Goal: Task Accomplishment & Management: Use online tool/utility

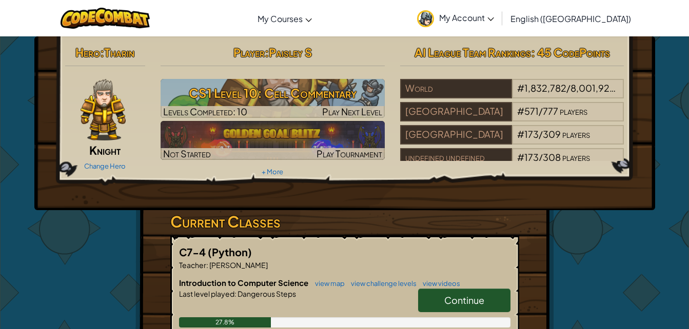
click at [137, 76] on hr at bounding box center [105, 71] width 81 height 11
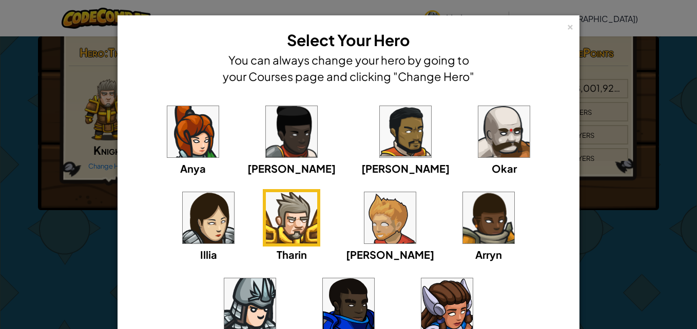
click at [619, 241] on div "× Select Your Hero You can always change your hero by going to your Courses pag…" at bounding box center [348, 164] width 697 height 329
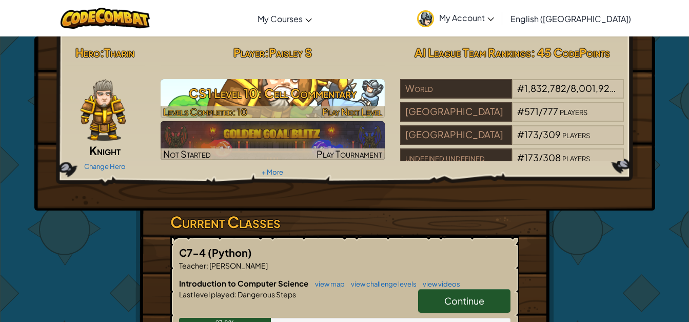
click at [306, 92] on h3 "CS1 Level 10: Cell Commentary" at bounding box center [273, 93] width 224 height 23
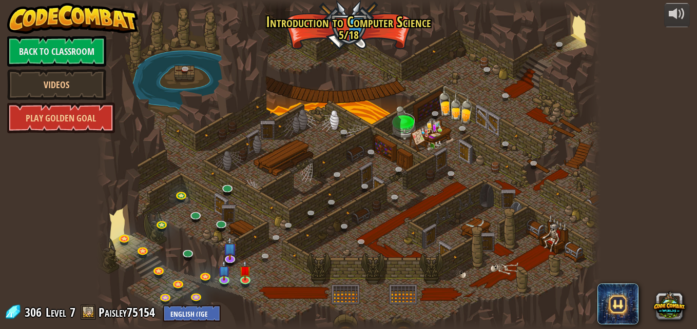
click at [222, 179] on div at bounding box center [348, 164] width 504 height 329
click at [244, 281] on link at bounding box center [247, 280] width 21 height 21
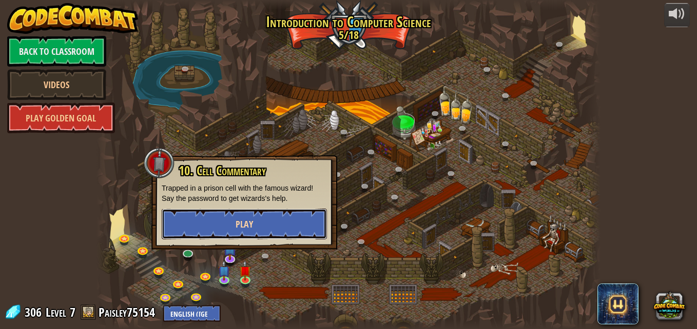
click at [249, 238] on button "Play" at bounding box center [244, 224] width 165 height 31
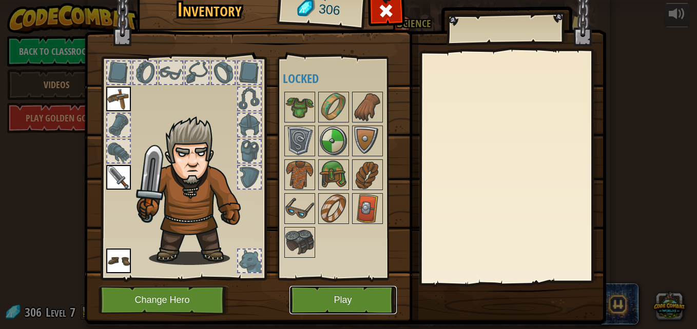
click at [313, 290] on button "Play" at bounding box center [342, 300] width 107 height 28
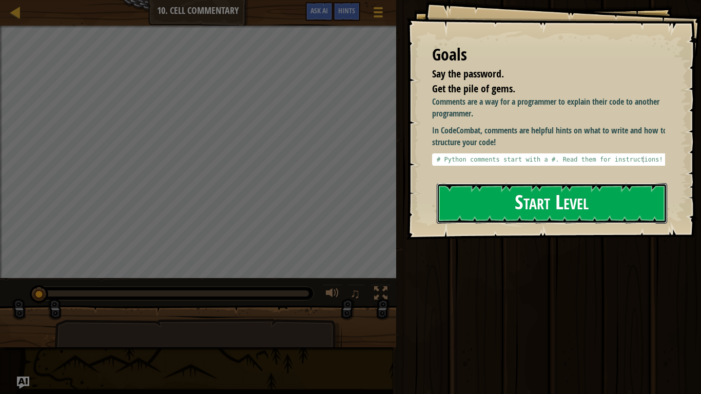
click at [578, 183] on button "Start Level" at bounding box center [552, 203] width 230 height 41
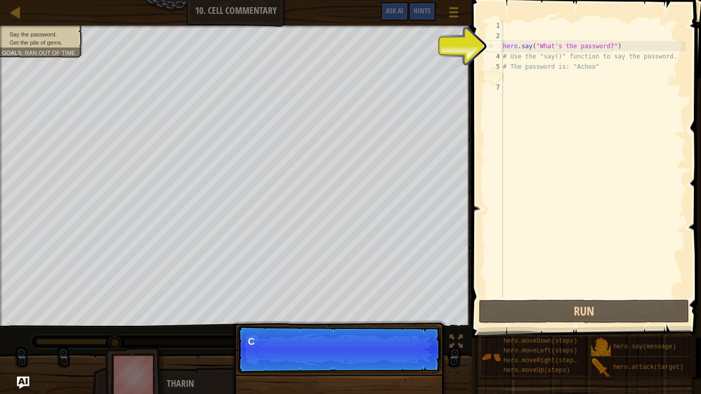
click at [601, 49] on div "hero . say ( "What's the password?" ) # Use the "say()" function to say the pas…" at bounding box center [593, 170] width 185 height 298
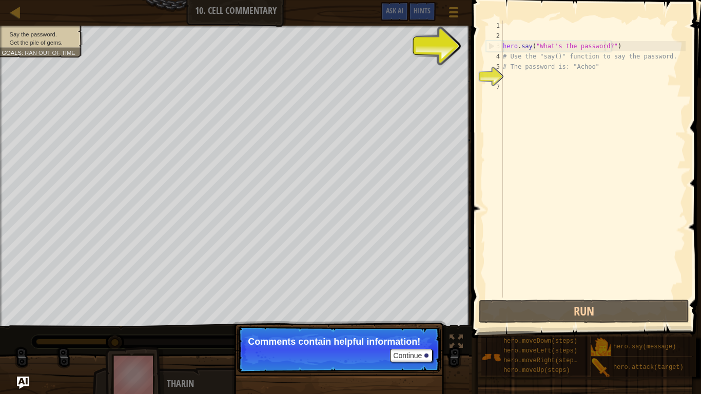
click at [604, 46] on div "hero . say ( "What's the password?" ) # Use the "say()" function to say the pas…" at bounding box center [593, 170] width 185 height 298
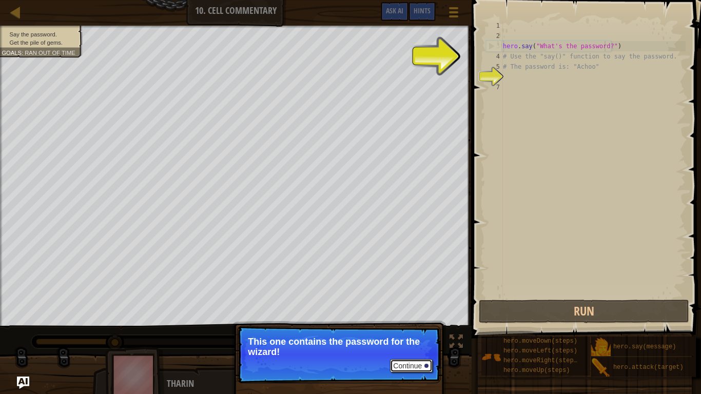
click at [413, 329] on button "Continue" at bounding box center [411, 365] width 43 height 13
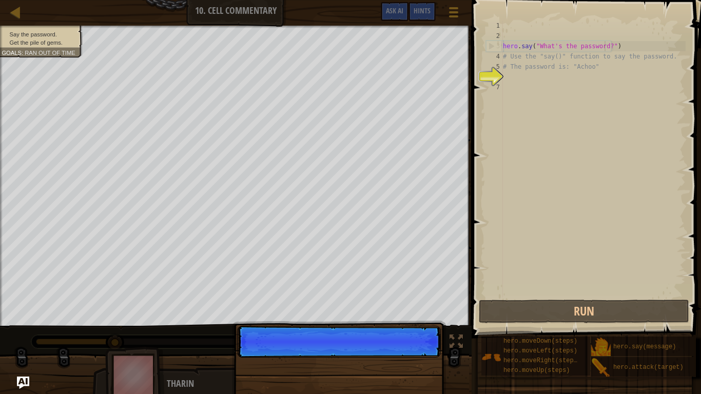
scroll to position [5, 9]
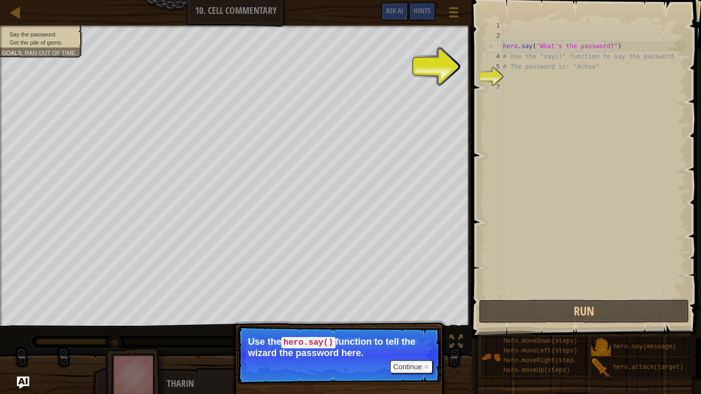
click at [586, 48] on div "hero . say ( "What's the password?" ) # Use the "say()" function to say the pas…" at bounding box center [593, 170] width 185 height 298
click at [398, 329] on button "Continue" at bounding box center [411, 366] width 43 height 13
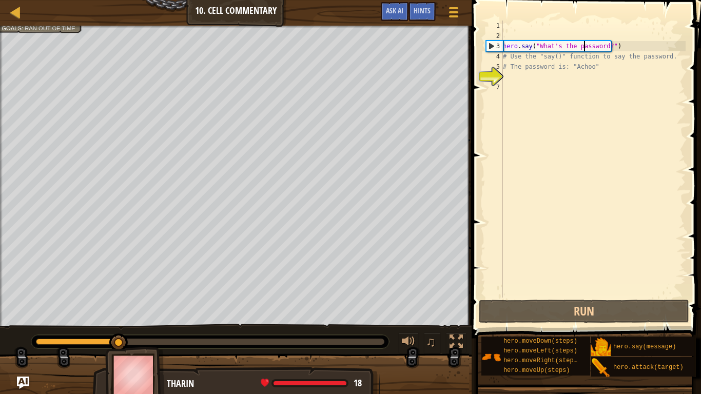
scroll to position [5, 7]
click at [601, 44] on div "hero . say ( "What's the password?" ) # Use the "say()" function to say the pas…" at bounding box center [593, 170] width 185 height 298
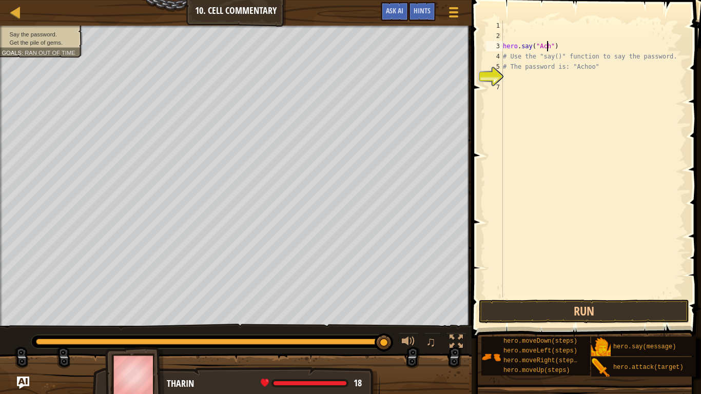
scroll to position [5, 4]
type textarea "hero.say("Achoo")"
click at [553, 309] on button "Run" at bounding box center [584, 312] width 210 height 24
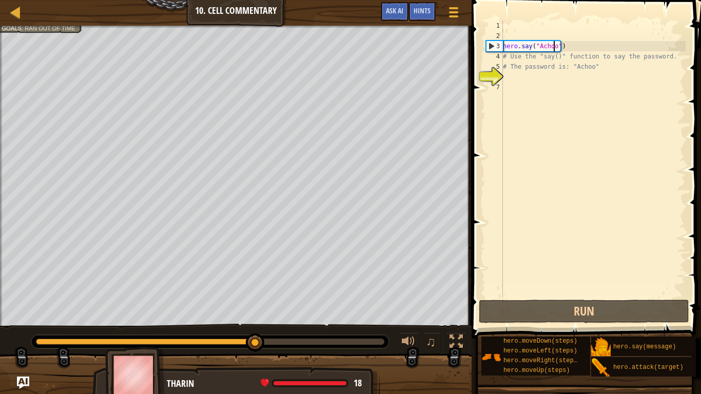
click at [527, 80] on div "hero . say ( "Achoo" ) # Use the "say()" function to say the password. # The pa…" at bounding box center [593, 170] width 185 height 298
type textarea "h"
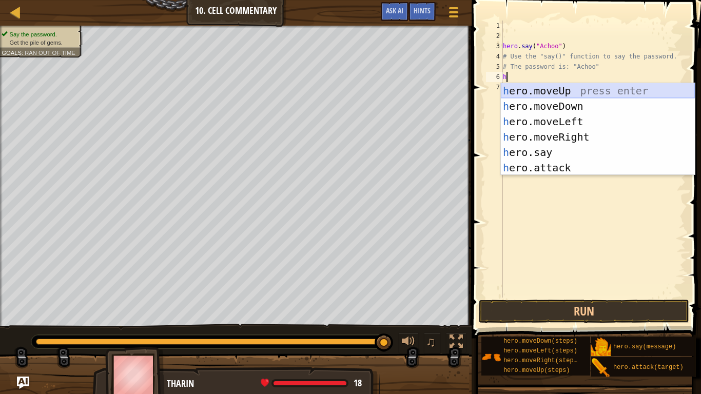
click at [534, 94] on div "h ero.moveUp press enter h ero.moveDown press enter h ero.moveLeft press enter …" at bounding box center [598, 144] width 194 height 123
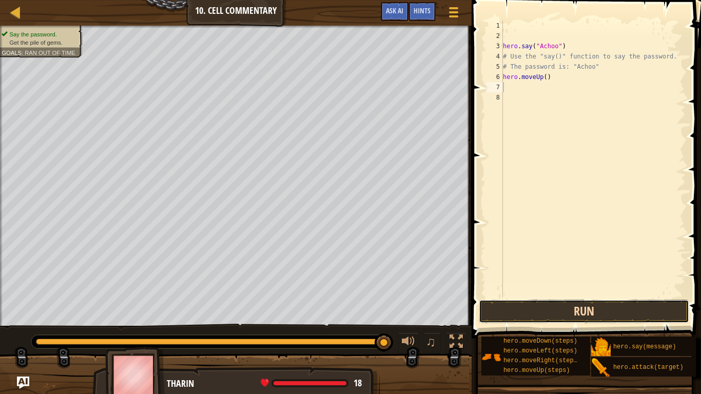
click at [520, 310] on button "Run" at bounding box center [584, 312] width 210 height 24
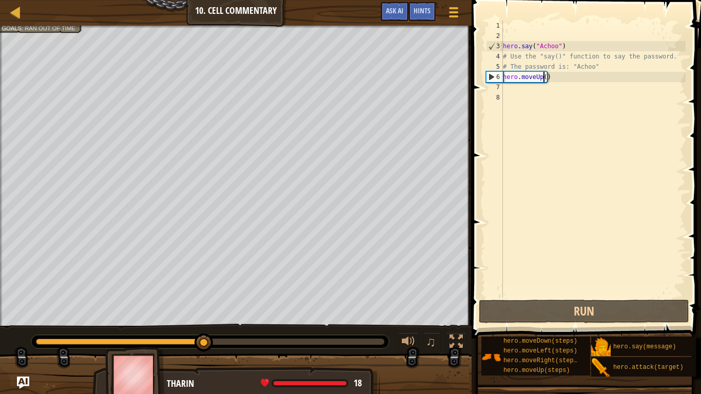
click at [544, 77] on div "hero . say ( "Achoo" ) # Use the "say()" function to say the password. # The pa…" at bounding box center [593, 170] width 185 height 298
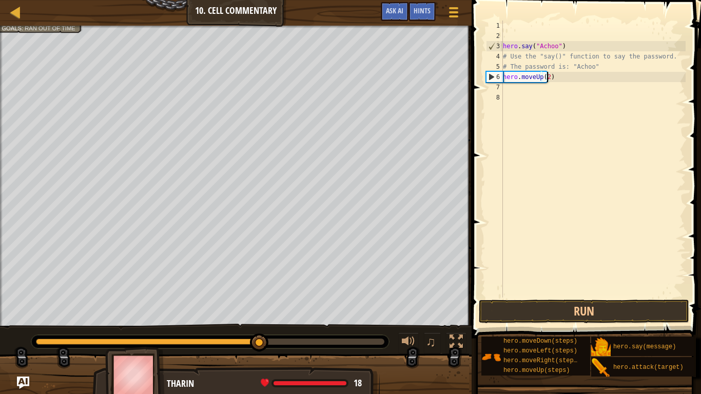
type textarea "hero.moveUp(2)"
click at [525, 299] on span at bounding box center [588, 154] width 238 height 368
click at [525, 306] on button "Run" at bounding box center [584, 312] width 210 height 24
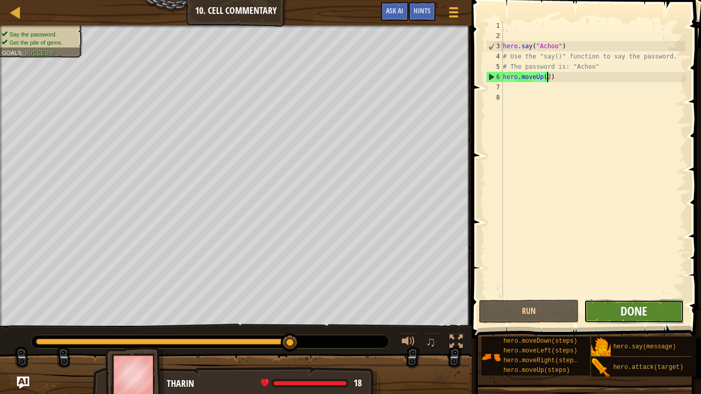
click at [628, 311] on span "Done" at bounding box center [633, 311] width 27 height 16
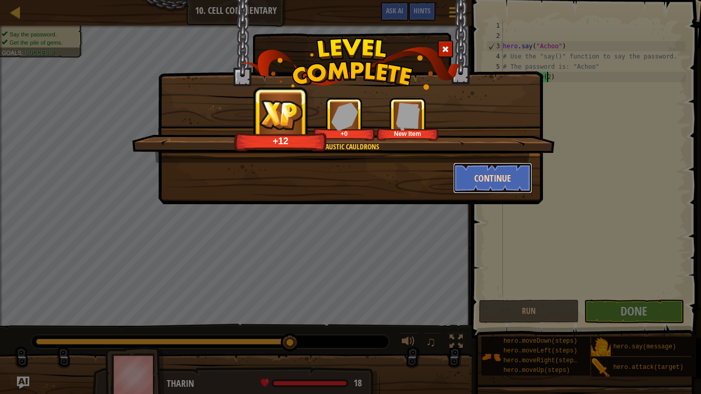
click at [479, 170] on button "Continue" at bounding box center [493, 178] width 80 height 31
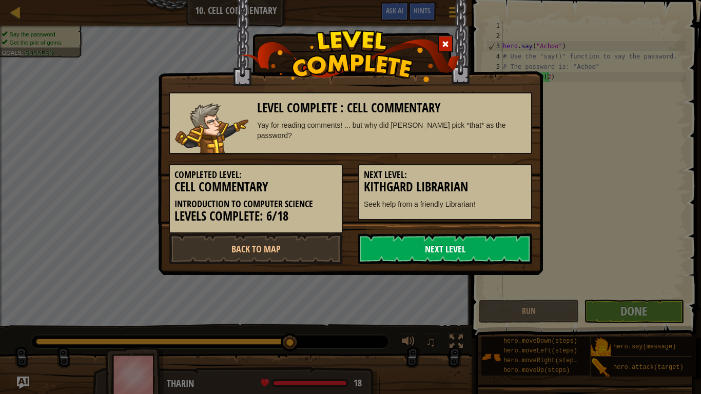
click at [402, 247] on link "Next Level" at bounding box center [445, 248] width 174 height 31
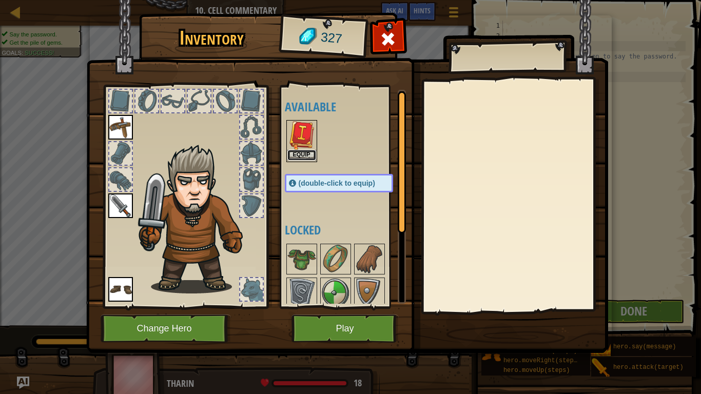
click at [303, 152] on button "Equip" at bounding box center [301, 155] width 29 height 11
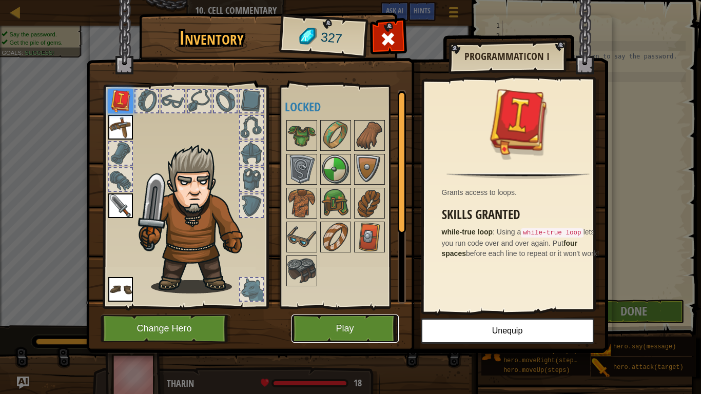
click at [357, 329] on button "Play" at bounding box center [344, 329] width 107 height 28
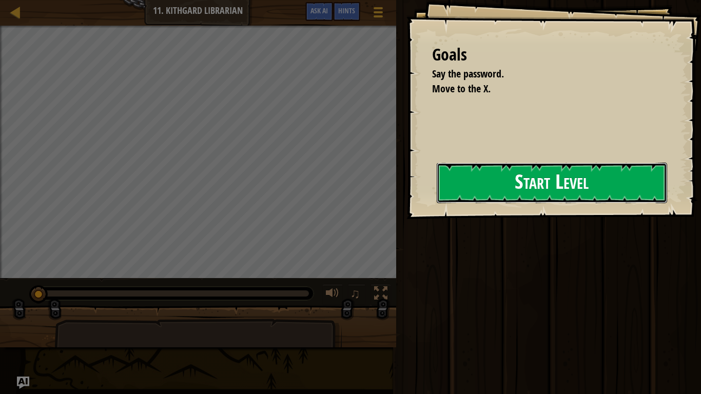
click at [535, 195] on button "Start Level" at bounding box center [552, 183] width 230 height 41
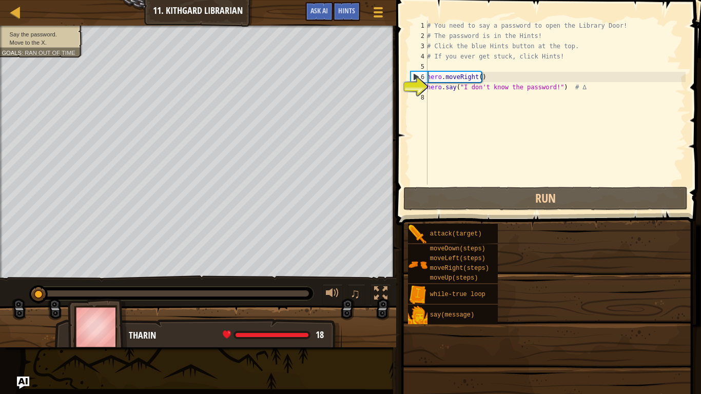
type textarea "hero.say("I don't know the password!") # ∆"
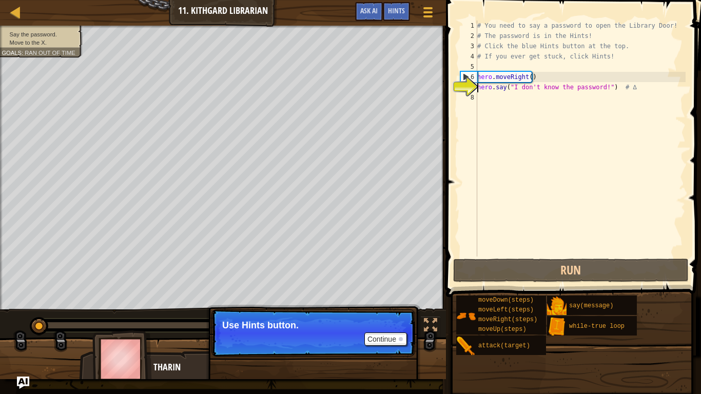
click at [582, 94] on div "# You need to say a password to open the Library Door! # The password is in the…" at bounding box center [580, 149] width 210 height 257
click at [579, 85] on div "# You need to say a password to open the Library Door! # The password is in the…" at bounding box center [580, 149] width 210 height 257
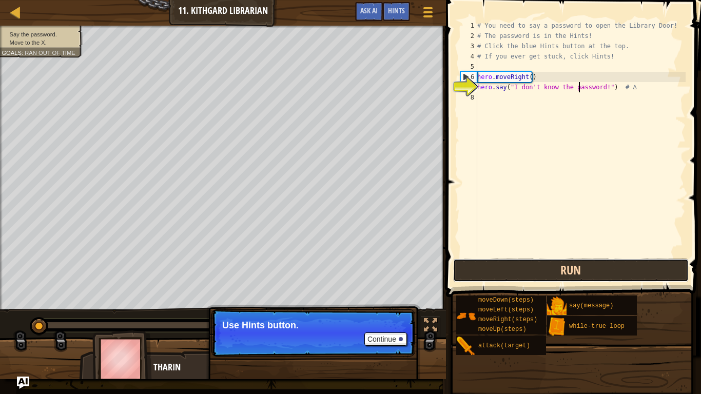
click at [485, 263] on button "Run" at bounding box center [571, 271] width 236 height 24
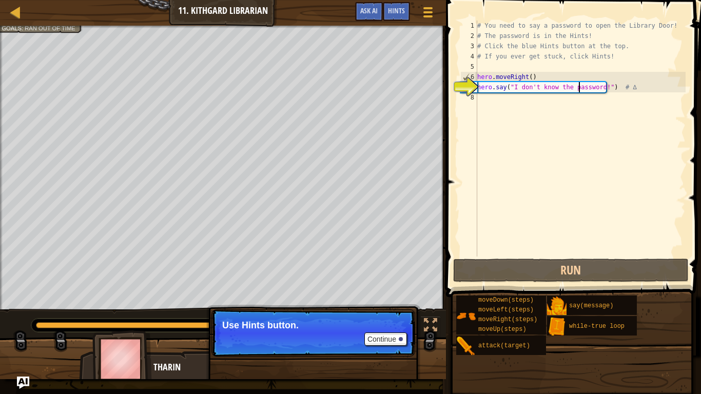
click at [600, 86] on div "# You need to say a password to open the Library Door! # The password is in the…" at bounding box center [580, 149] width 210 height 257
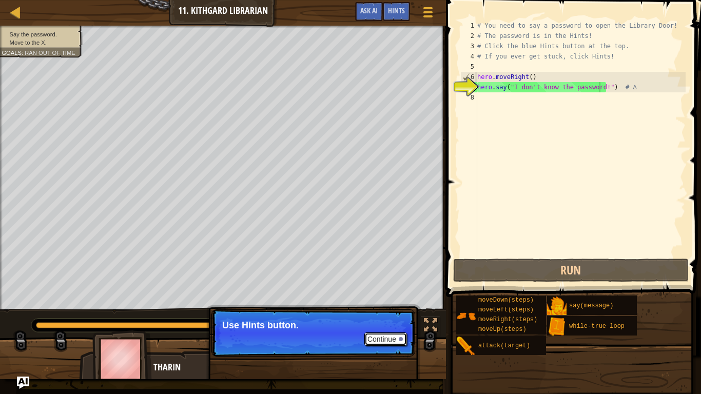
click at [382, 329] on button "Continue" at bounding box center [385, 339] width 43 height 13
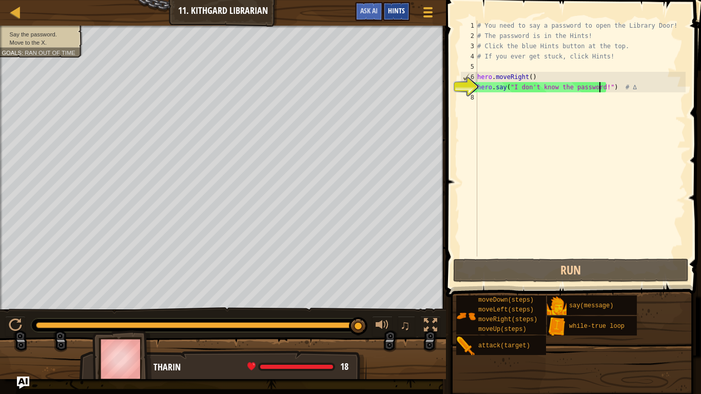
click at [404, 8] on span "Hints" at bounding box center [396, 11] width 17 height 10
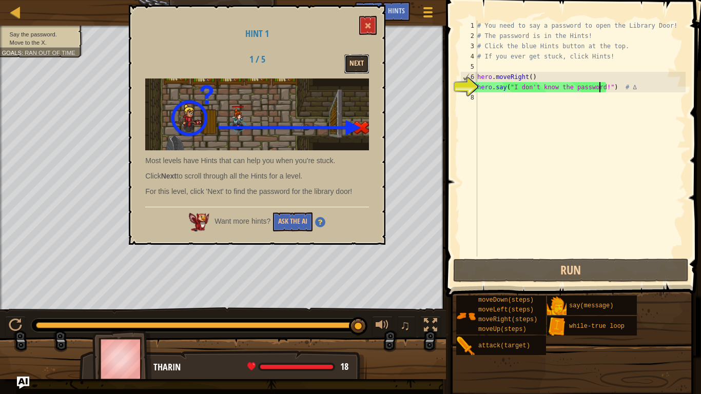
click at [356, 55] on button "Next" at bounding box center [356, 63] width 25 height 19
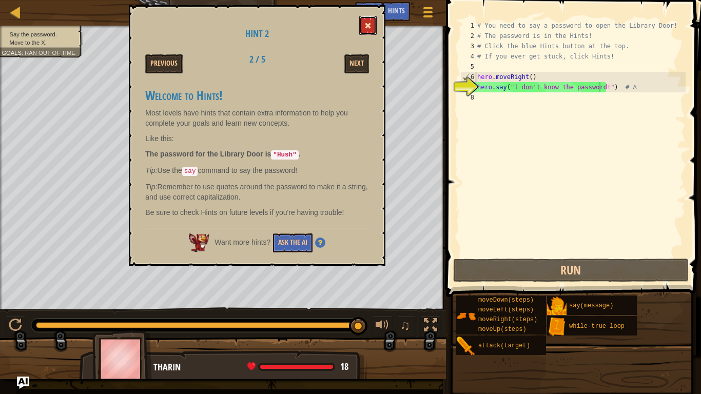
click at [360, 22] on button at bounding box center [367, 25] width 17 height 19
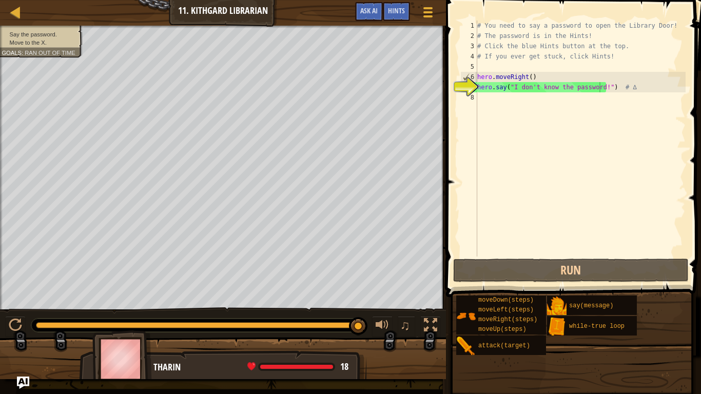
type textarea "hero.moveRight()"
click at [573, 81] on div "# You need to say a password to open the Library Door! # The password is in the…" at bounding box center [580, 149] width 210 height 257
click at [592, 94] on div "# You need to say a password to open the Library Door! # The password is in the…" at bounding box center [580, 149] width 210 height 257
click at [602, 88] on div "# You need to say a password to open the Library Door! # The password is in the…" at bounding box center [580, 149] width 210 height 257
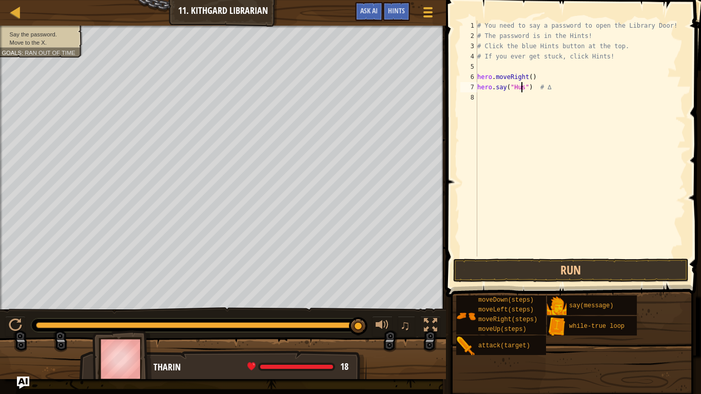
scroll to position [5, 4]
click at [520, 277] on button "Run" at bounding box center [571, 271] width 236 height 24
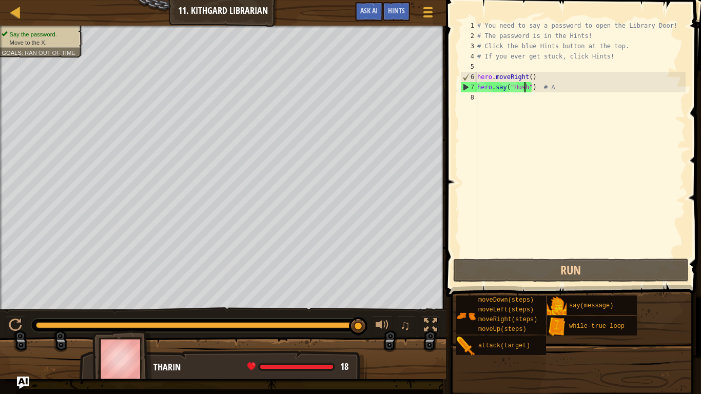
click at [528, 79] on div "# You need to say a password to open the Library Door! # The password is in the…" at bounding box center [580, 149] width 210 height 257
type textarea "hero.moveRight()"
click at [499, 99] on div "# You need to say a password to open the Library Door! # The password is in the…" at bounding box center [580, 149] width 210 height 257
type textarea "m"
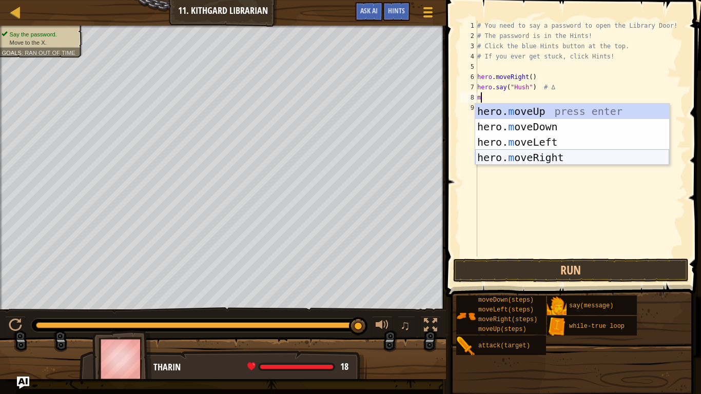
click at [505, 158] on div "hero. m oveUp press enter hero. m oveDown press enter hero. m oveLeft press ent…" at bounding box center [572, 150] width 194 height 92
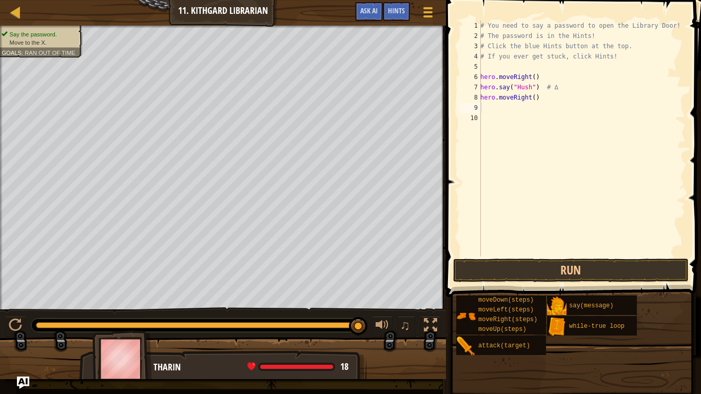
click at [535, 258] on span at bounding box center [574, 133] width 263 height 327
click at [535, 264] on button "Run" at bounding box center [571, 271] width 236 height 24
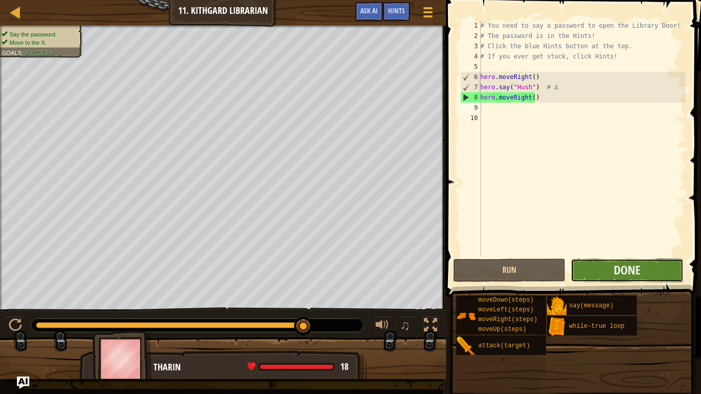
click at [649, 259] on button "Done" at bounding box center [627, 271] width 112 height 24
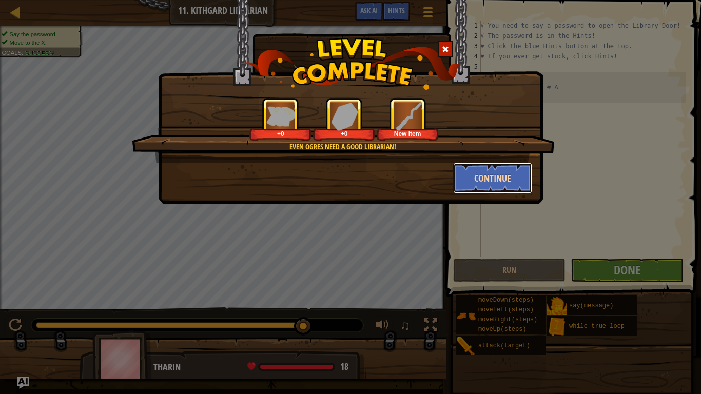
click at [468, 174] on button "Continue" at bounding box center [493, 178] width 80 height 31
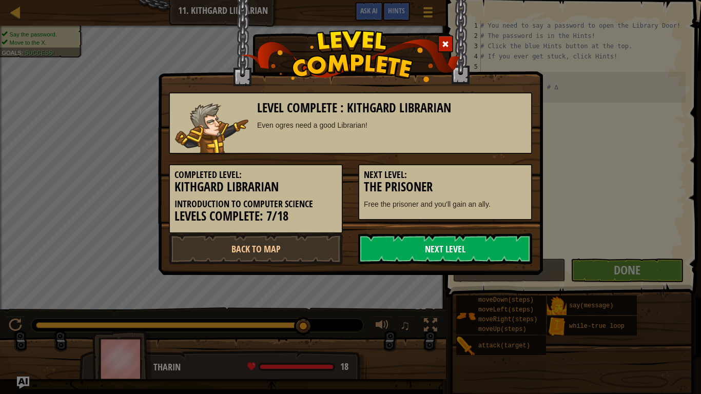
click at [424, 246] on link "Next Level" at bounding box center [445, 248] width 174 height 31
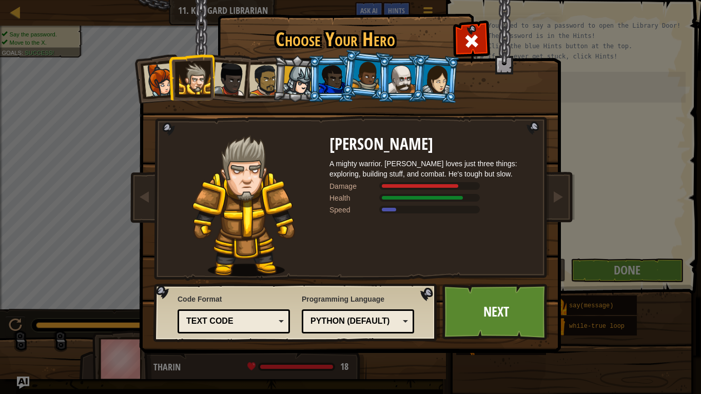
click at [464, 280] on img at bounding box center [352, 169] width 444 height 367
click at [413, 78] on li at bounding box center [435, 79] width 49 height 50
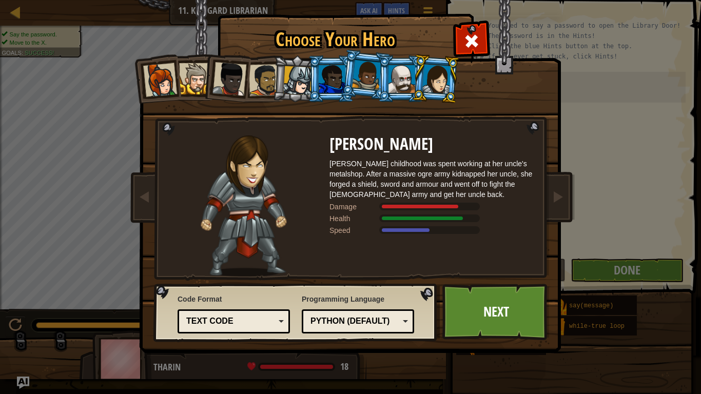
click at [449, 83] on div at bounding box center [436, 78] width 29 height 29
click at [446, 86] on div at bounding box center [436, 78] width 29 height 29
click at [394, 83] on div at bounding box center [401, 79] width 27 height 28
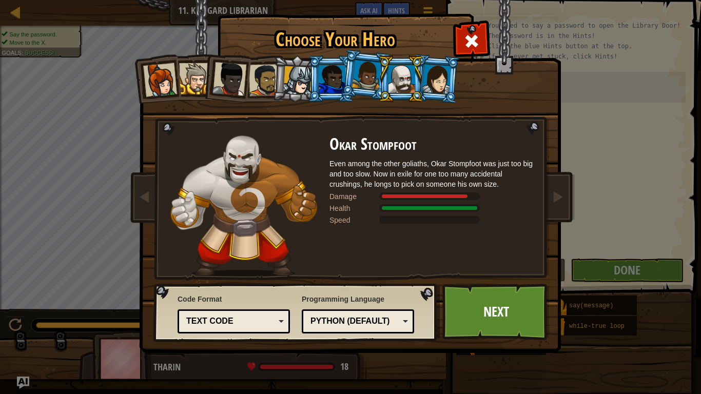
click at [432, 83] on div at bounding box center [436, 78] width 29 height 29
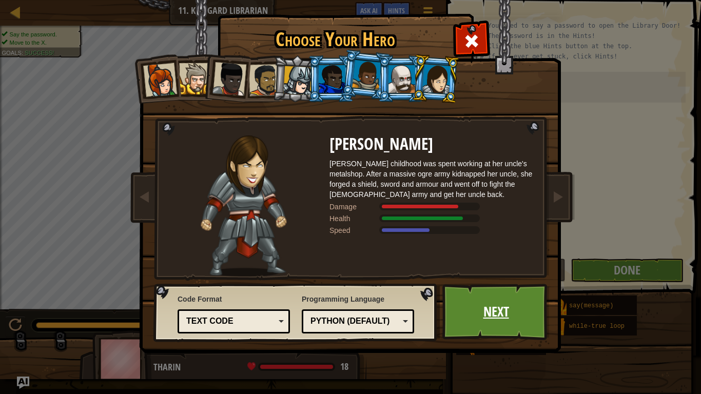
click at [466, 306] on link "Next" at bounding box center [495, 312] width 107 height 56
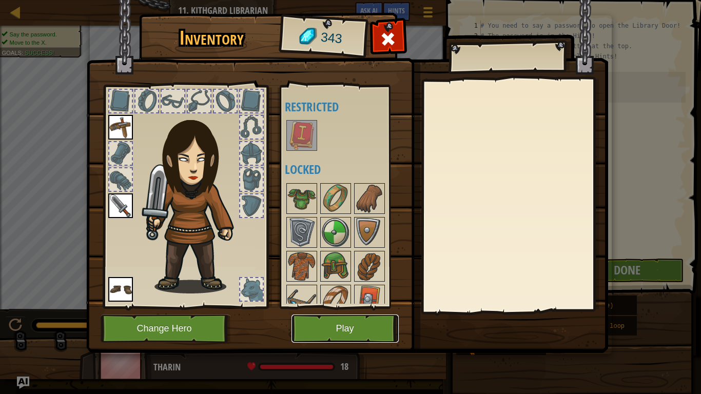
click at [318, 329] on button "Play" at bounding box center [344, 329] width 107 height 28
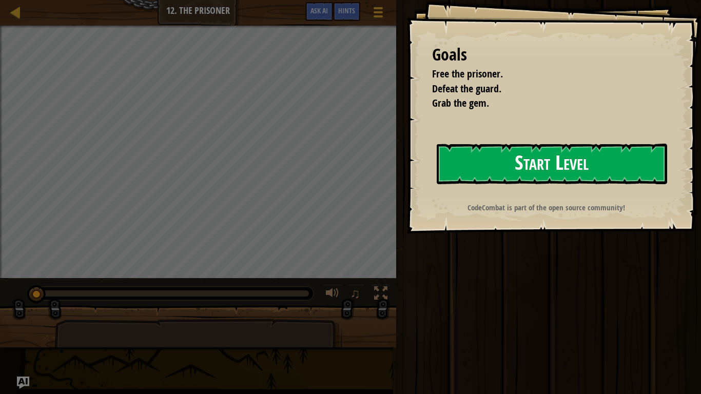
click at [555, 165] on button "Start Level" at bounding box center [552, 164] width 230 height 41
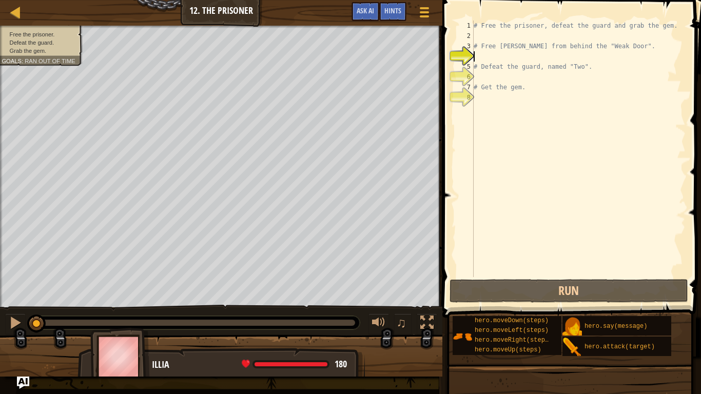
type textarea "h"
click at [483, 38] on div "# Free the prisoner, defeat the guard and grab the gem. # Free [PERSON_NAME] fr…" at bounding box center [579, 159] width 214 height 277
type textarea "h"
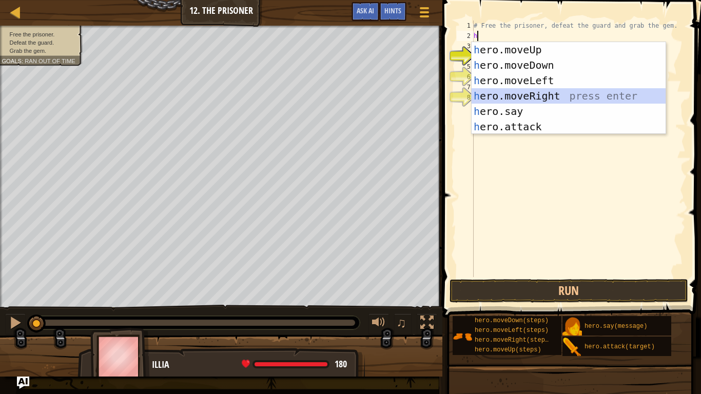
click at [509, 94] on div "h ero.moveUp press enter h ero.moveDown press enter h ero.moveLeft press enter …" at bounding box center [569, 103] width 194 height 123
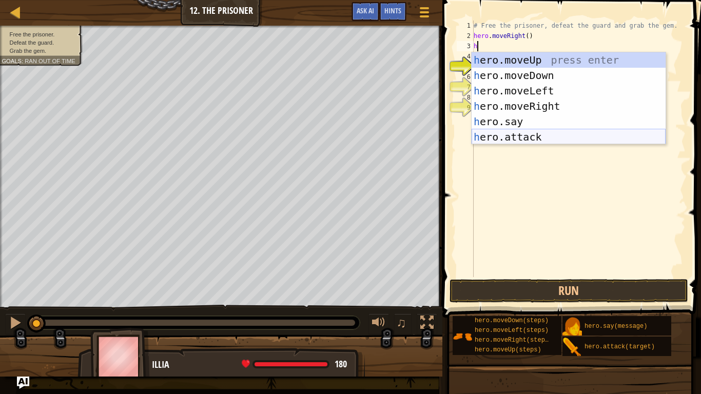
click at [533, 128] on div "h ero.moveUp press enter h ero.moveDown press enter h ero.moveLeft press enter …" at bounding box center [569, 113] width 194 height 123
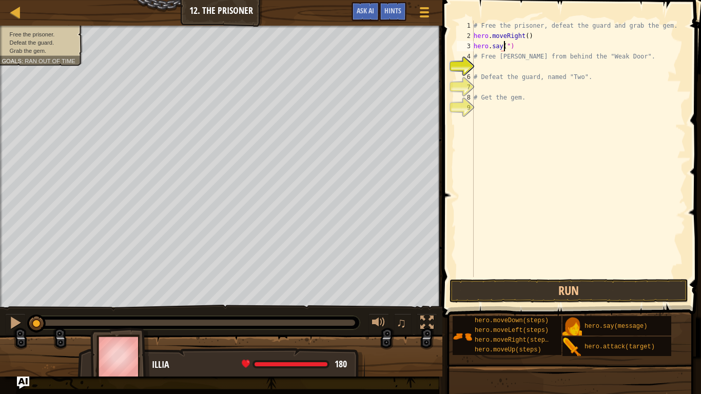
click at [531, 42] on div "# Free the prisoner, defeat the guard and grab the gem. hero . moveRight ( ) he…" at bounding box center [579, 159] width 214 height 277
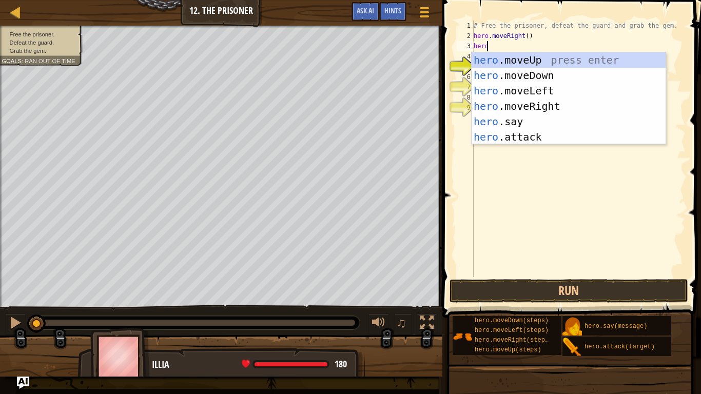
scroll to position [5, 1]
type textarea "hero."
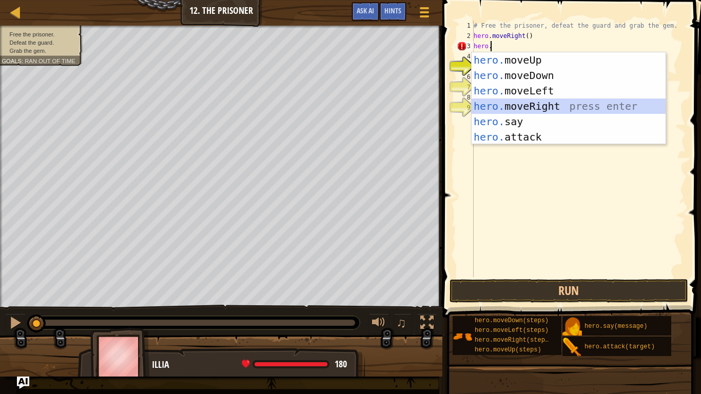
click at [517, 106] on div "hero. moveUp press enter hero. moveDown press enter hero. moveLeft press enter …" at bounding box center [569, 113] width 194 height 123
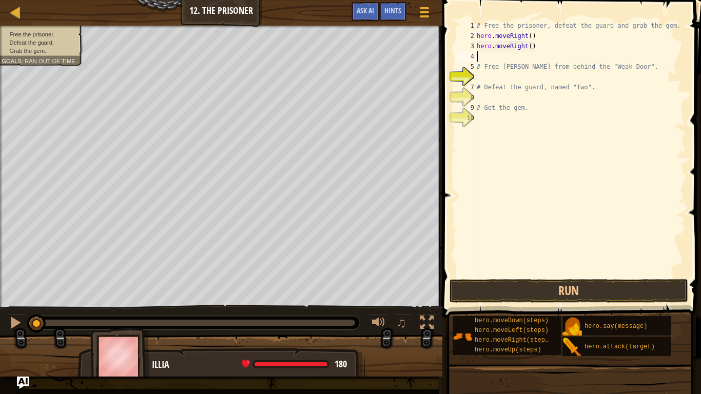
click at [535, 50] on div "# Free the prisoner, defeat the guard and grab the gem. hero . moveRight ( ) he…" at bounding box center [580, 159] width 211 height 277
click at [540, 51] on div "# Free the prisoner, defeat the guard and grab the gem. hero . moveRight ( ) he…" at bounding box center [580, 159] width 211 height 277
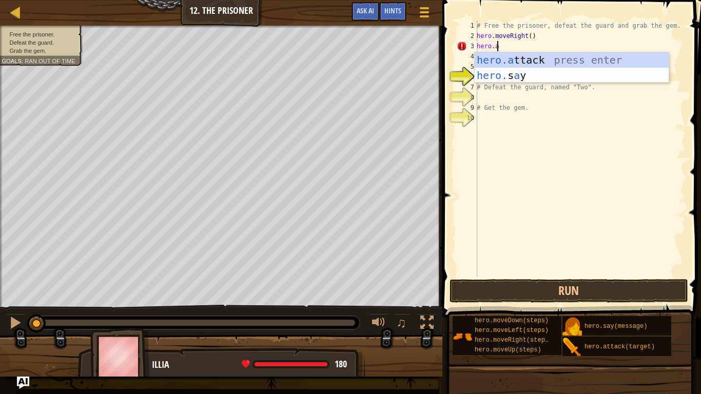
scroll to position [5, 1]
click at [538, 60] on div "hero.a ttack press enter hero. s a y press enter" at bounding box center [572, 83] width 194 height 62
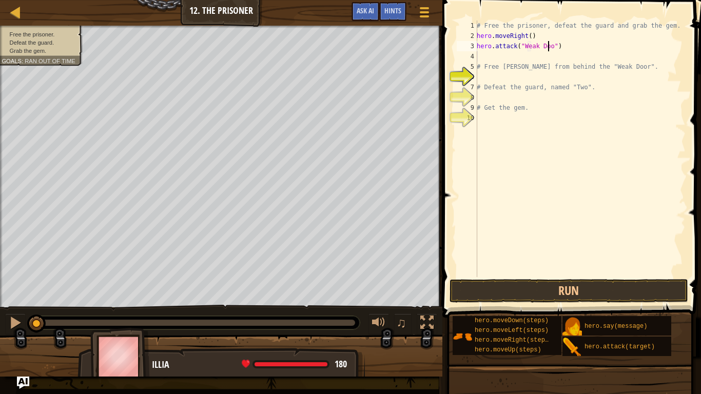
scroll to position [5, 6]
click at [494, 82] on div "# Free the prisoner, defeat the guard and grab the gem. hero . moveRight ( ) he…" at bounding box center [580, 159] width 211 height 277
type textarea "# Defeat the guard, named "Two"."
click at [555, 288] on button "Run" at bounding box center [569, 291] width 239 height 24
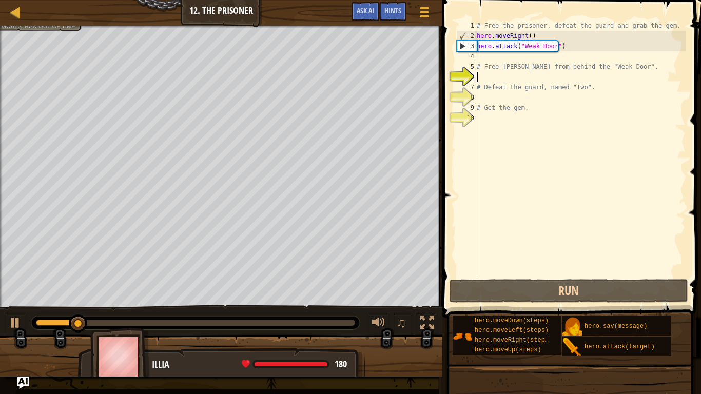
click at [486, 77] on div "# Free the prisoner, defeat the guard and grab the gem. hero . moveRight ( ) he…" at bounding box center [580, 159] width 211 height 277
type textarea "h"
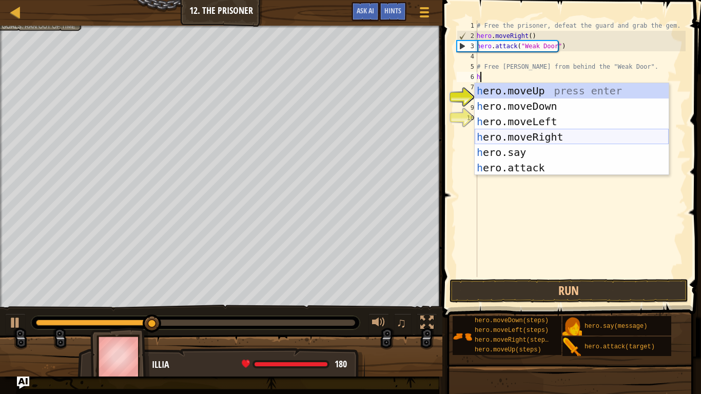
click at [539, 135] on div "h ero.moveUp press enter h ero.moveDown press enter h ero.moveLeft press enter …" at bounding box center [572, 144] width 194 height 123
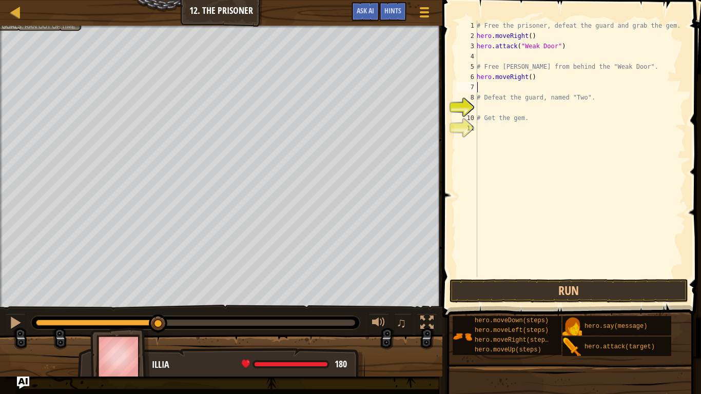
click at [535, 77] on div "# Free the prisoner, defeat the guard and grab the gem. hero . moveRight ( ) he…" at bounding box center [580, 159] width 211 height 277
type textarea "hero.moveRight(3)"
click at [509, 91] on div "# Free the prisoner, defeat the guard and grab the gem. hero . moveRight ( ) he…" at bounding box center [580, 159] width 211 height 277
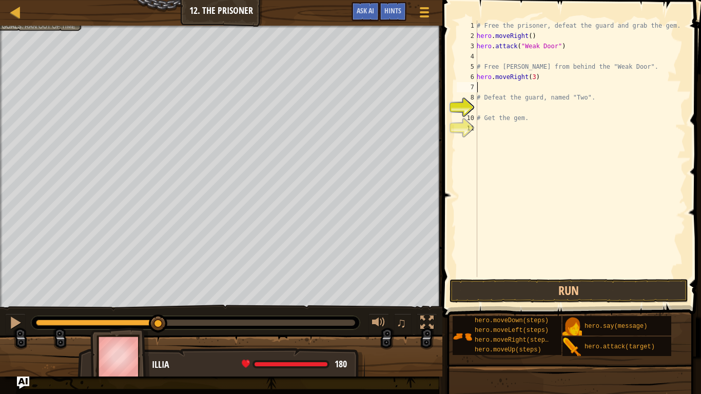
type textarea "h"
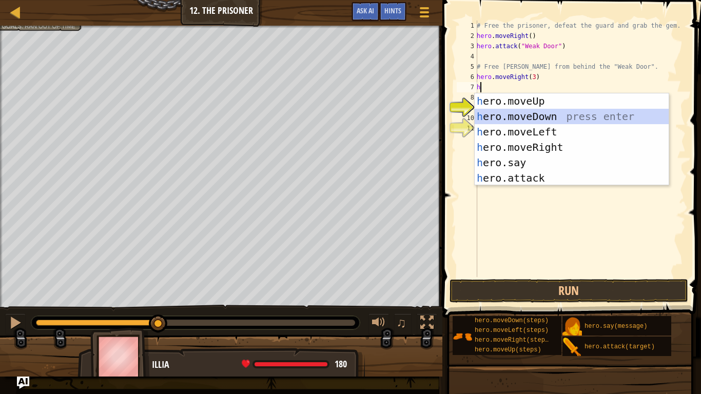
click at [541, 118] on div "h ero.moveUp press enter h ero.moveDown press enter h ero.moveLeft press enter …" at bounding box center [572, 154] width 194 height 123
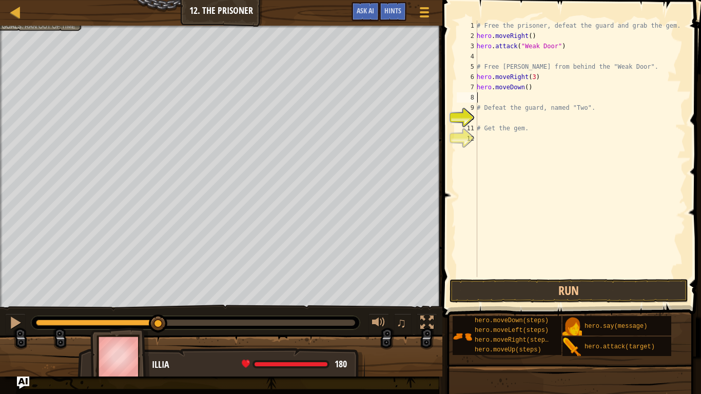
click at [524, 88] on div "# Free the prisoner, defeat the guard and grab the gem. hero . moveRight ( ) he…" at bounding box center [580, 159] width 211 height 277
type textarea "hero.moveDown(3)"
click at [491, 102] on div "# Free the prisoner, defeat the guard and grab the gem. hero . moveRight ( ) he…" at bounding box center [580, 159] width 211 height 277
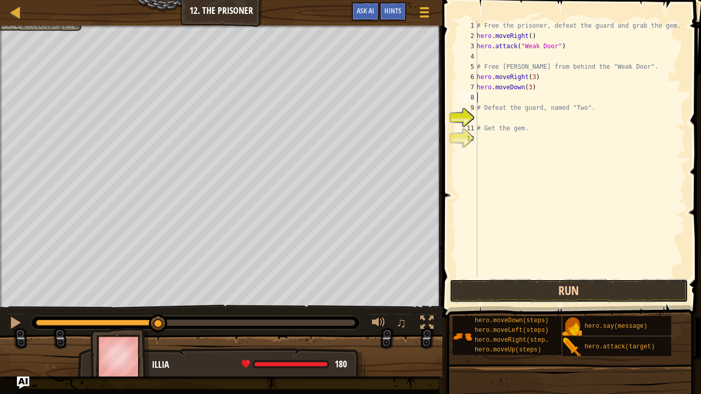
click at [495, 288] on button "Run" at bounding box center [569, 291] width 239 height 24
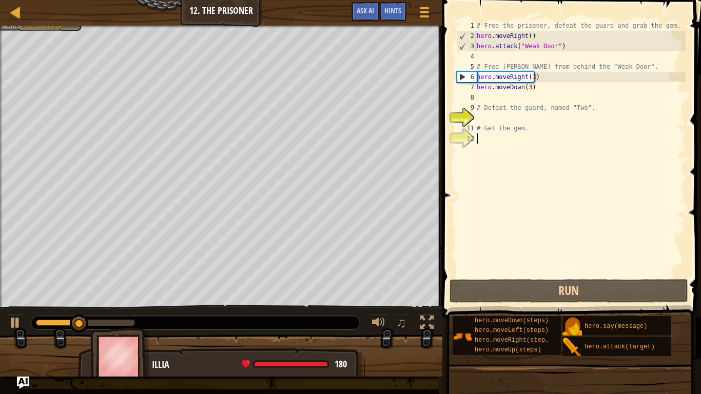
click at [484, 249] on div "# Free the prisoner, defeat the guard and grab the gem. hero . moveRight ( ) he…" at bounding box center [580, 159] width 211 height 277
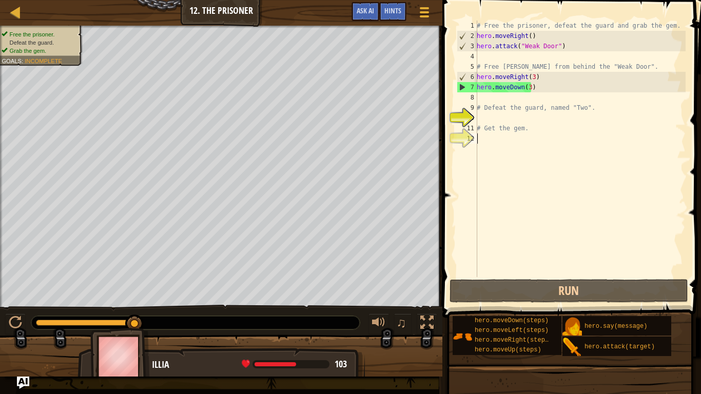
click at [494, 102] on div "# Free the prisoner, defeat the guard and grab the gem. hero . moveRight ( ) he…" at bounding box center [580, 159] width 211 height 277
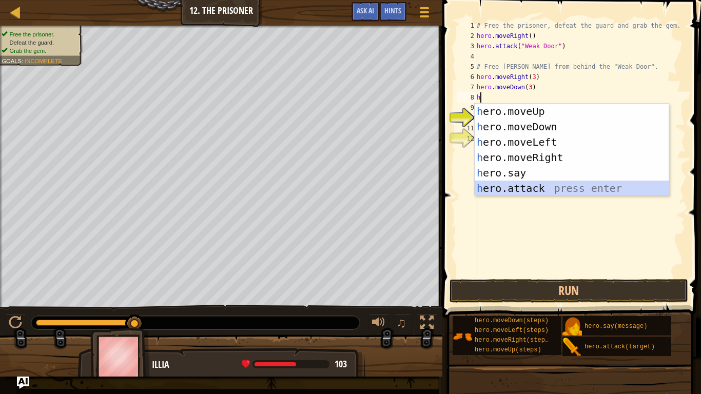
click at [489, 189] on div "h ero.moveUp press enter h ero.moveDown press enter h ero.moveLeft press enter …" at bounding box center [572, 165] width 194 height 123
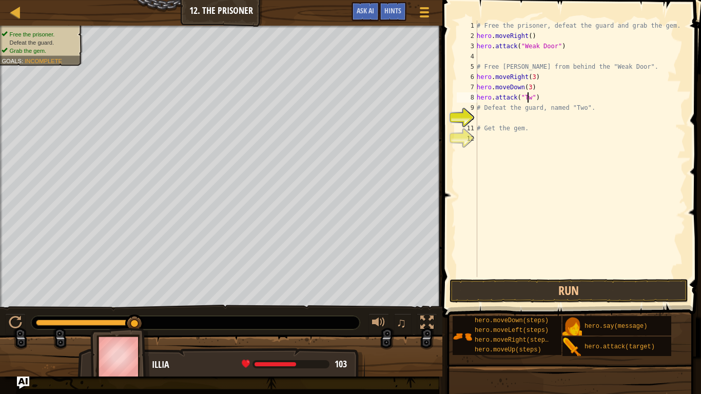
scroll to position [5, 4]
click at [527, 297] on button "Run" at bounding box center [569, 291] width 239 height 24
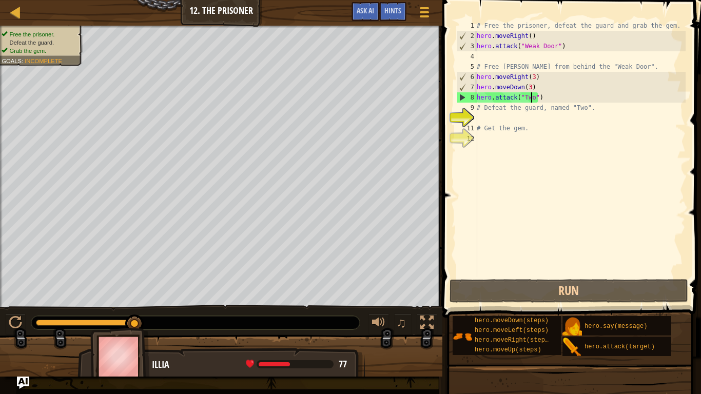
click at [556, 109] on div "# Free the prisoner, defeat the guard and grab the gem. hero . moveRight ( ) he…" at bounding box center [580, 159] width 211 height 277
click at [548, 101] on div "# Free the prisoner, defeat the guard and grab the gem. hero . moveRight ( ) he…" at bounding box center [580, 159] width 211 height 277
type textarea "hero.attack("Two")"
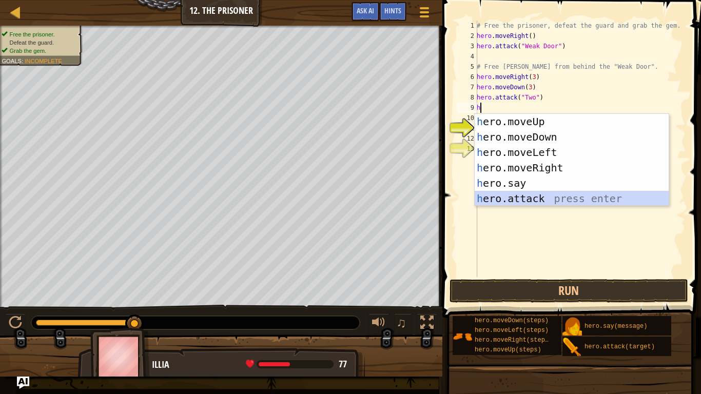
click at [500, 204] on div "h ero.moveUp press enter h ero.moveDown press enter h ero.moveLeft press enter …" at bounding box center [572, 175] width 194 height 123
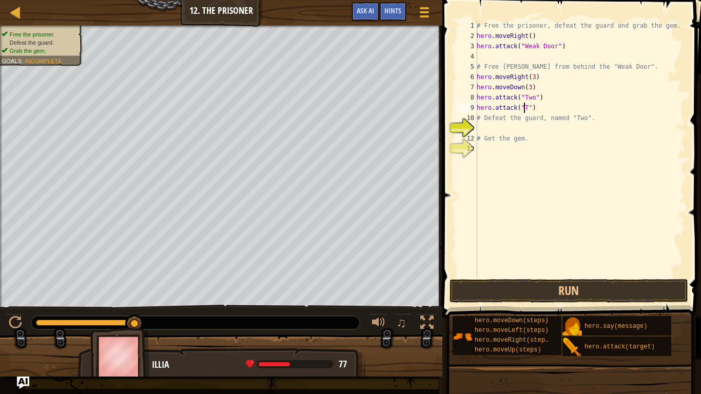
scroll to position [5, 4]
type textarea "hero.attack("Two")"
click at [505, 297] on button "Run" at bounding box center [569, 291] width 239 height 24
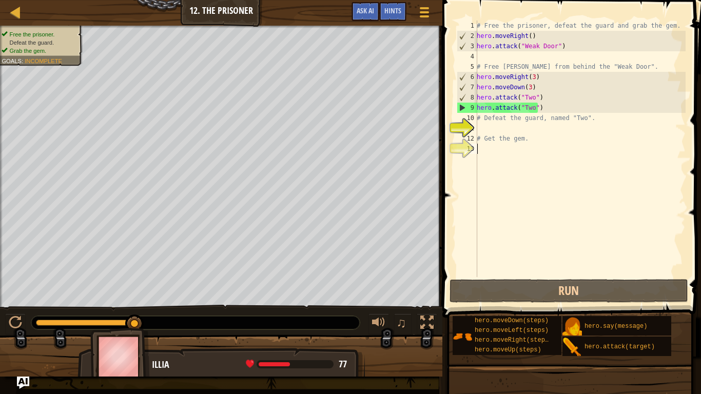
click at [521, 272] on div "# Free the prisoner, defeat the guard and grab the gem. hero . moveRight ( ) he…" at bounding box center [580, 159] width 211 height 277
click at [548, 110] on div "# Free the prisoner, defeat the guard and grab the gem. hero . moveRight ( ) he…" at bounding box center [580, 159] width 211 height 277
type textarea "hero.attack("Two")"
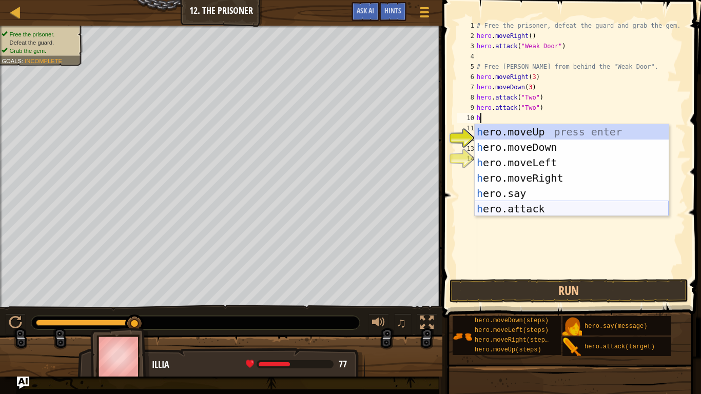
click at [535, 210] on div "h ero.moveUp press enter h ero.moveDown press enter h ero.moveLeft press enter …" at bounding box center [572, 185] width 194 height 123
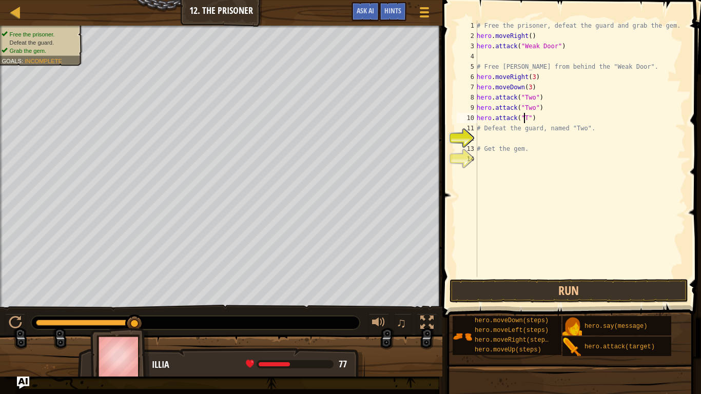
scroll to position [5, 4]
type textarea "hero.attack("Two")"
click at [498, 291] on button "Run" at bounding box center [569, 291] width 239 height 24
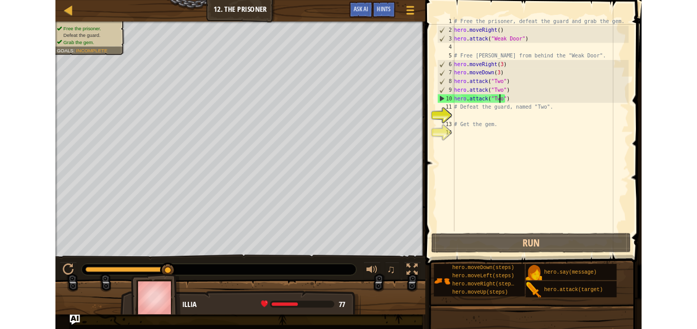
scroll to position [5, 0]
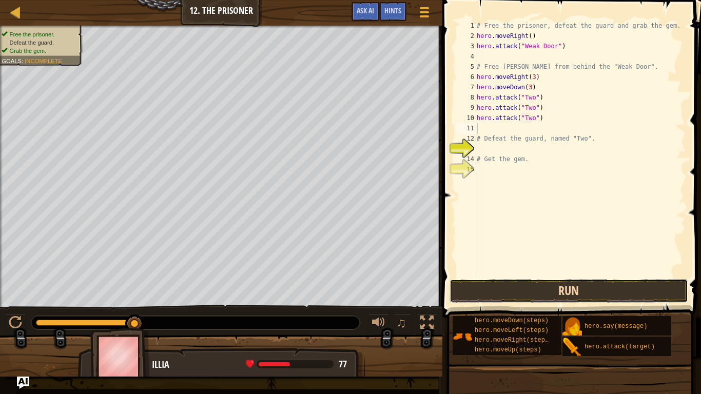
click at [518, 296] on button "Run" at bounding box center [569, 291] width 239 height 24
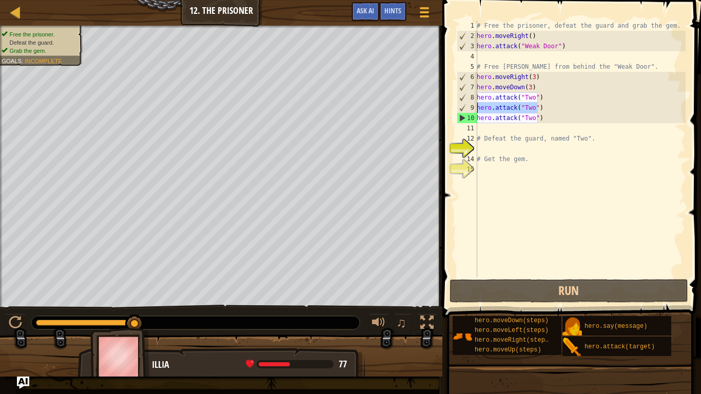
drag, startPoint x: 547, startPoint y: 108, endPoint x: 476, endPoint y: 106, distance: 70.3
click at [476, 106] on div "1 2 3 4 5 6 7 8 9 10 11 12 13 14 15 # Free the prisoner, defeat the guard and g…" at bounding box center [570, 149] width 231 height 257
type textarea "hero.attack("Two")"
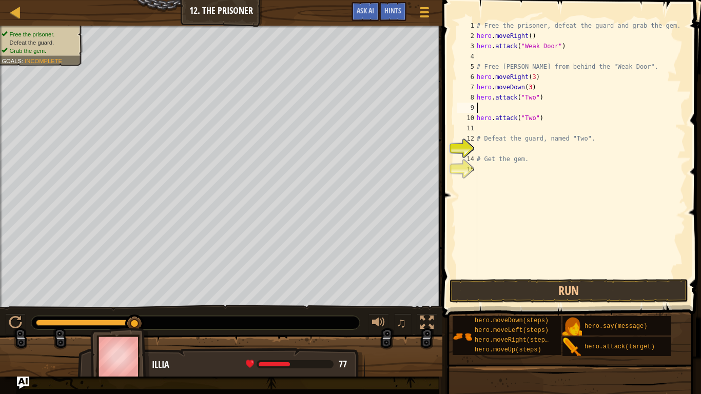
click at [547, 120] on div "# Free the prisoner, defeat the guard and grab the gem. hero . moveRight ( ) he…" at bounding box center [580, 159] width 211 height 277
type textarea "h"
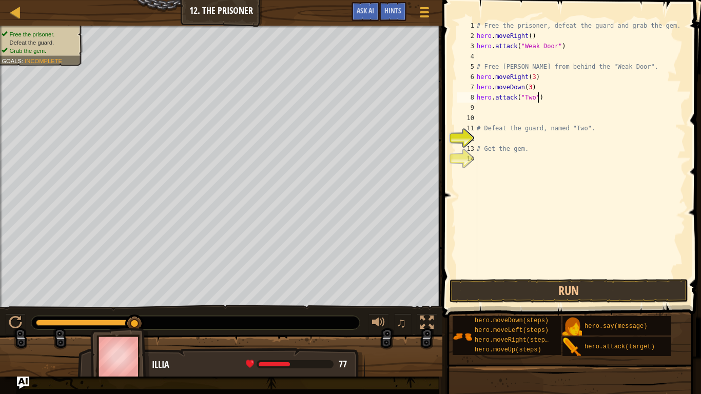
click at [543, 100] on div "# Free the prisoner, defeat the guard and grab the gem. hero . moveRight ( ) he…" at bounding box center [580, 159] width 211 height 277
type textarea "h"
click at [493, 137] on div "# Free the prisoner, defeat the guard and grab the gem. hero . moveRight ( ) he…" at bounding box center [580, 159] width 211 height 277
paste textarea "hero.attack("Two")"
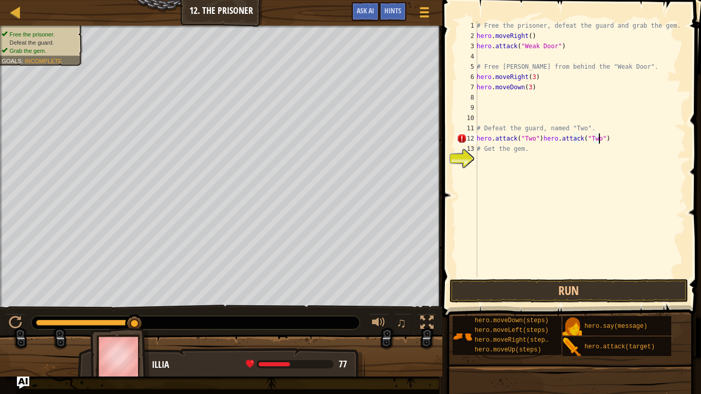
paste textarea "hero.attack("Two")"
type textarea "hero.attack("Two")"
paste textarea "hero.attack("Two")"
type textarea "hero.attack("Two")"
paste textarea "hero.attack("Two")"
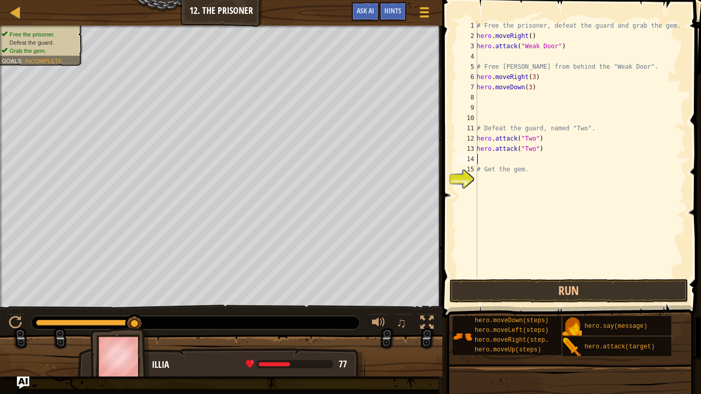
type textarea "hero.attack("Two")"
click at [483, 290] on button "Run" at bounding box center [569, 291] width 239 height 24
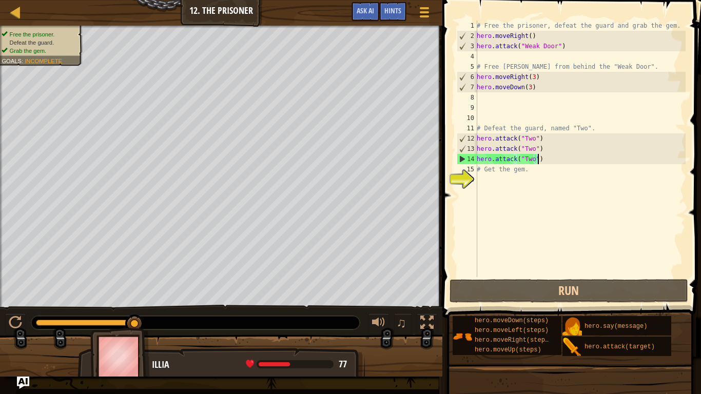
click at [514, 158] on div "# Free the prisoner, defeat the guard and grab the gem. hero . moveRight ( ) he…" at bounding box center [580, 159] width 211 height 277
click at [517, 159] on div "# Free the prisoner, defeat the guard and grab the gem. hero . moveRight ( ) he…" at bounding box center [580, 159] width 211 height 277
click at [533, 161] on div "# Free the prisoner, defeat the guard and grab the gem. hero . moveRight ( ) he…" at bounding box center [580, 159] width 211 height 277
click at [551, 158] on div "# Free the prisoner, defeat the guard and grab the gem. hero . moveRight ( ) he…" at bounding box center [580, 159] width 211 height 277
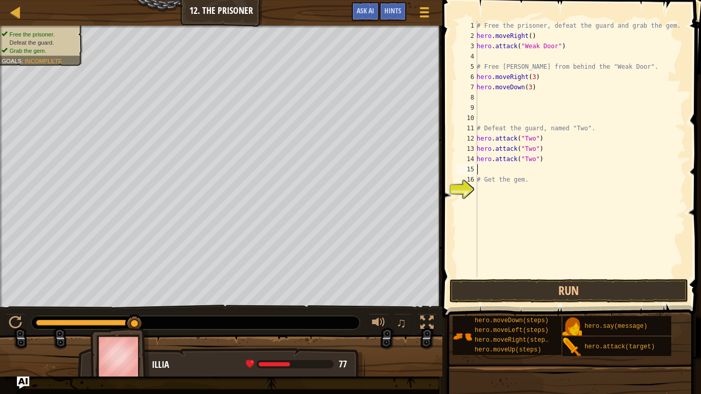
type textarea "V"
paste textarea "hero.attack("Two")"
type textarea "hero.attack("Two")"
paste textarea "hero.attack("Two")"
type textarea "hero.attack("Two")"
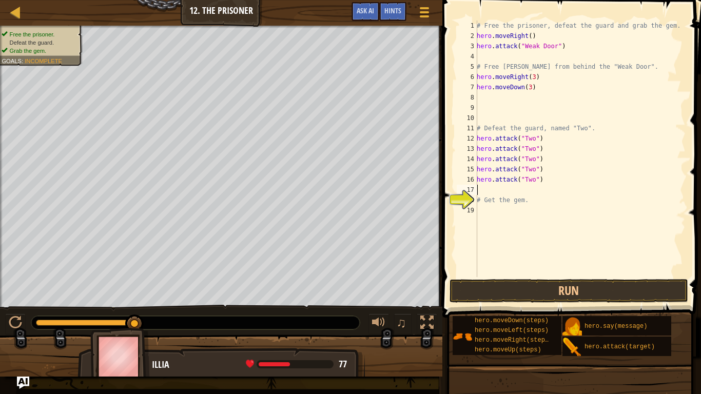
paste textarea "hero.attack("Two")"
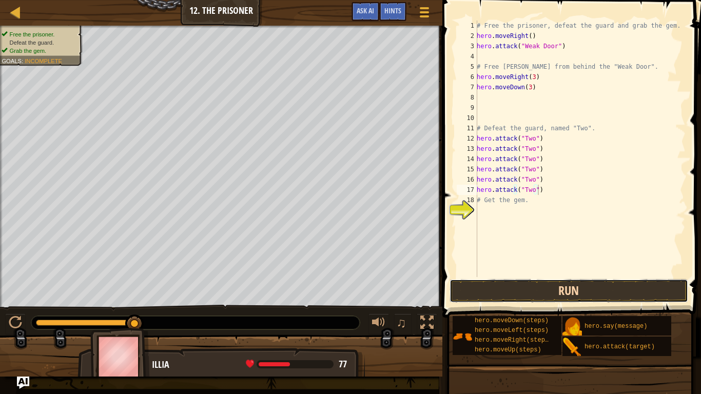
click at [505, 282] on button "Run" at bounding box center [569, 291] width 239 height 24
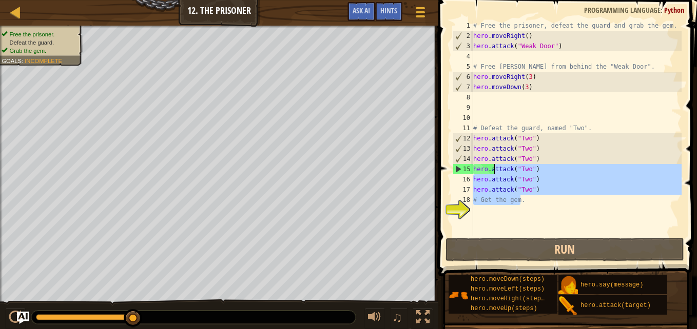
drag, startPoint x: 537, startPoint y: 196, endPoint x: 488, endPoint y: 147, distance: 68.9
click at [488, 147] on div "# Free the prisoner, defeat the guard and grab the gem. hero . moveRight ( ) he…" at bounding box center [576, 139] width 210 height 236
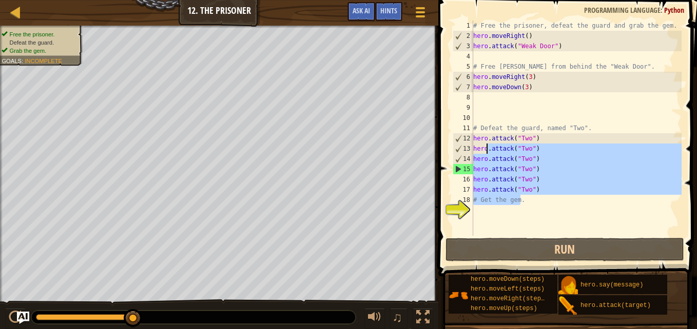
click at [573, 193] on div "# Free the prisoner, defeat the guard and grab the gem. hero . moveRight ( ) he…" at bounding box center [576, 129] width 210 height 216
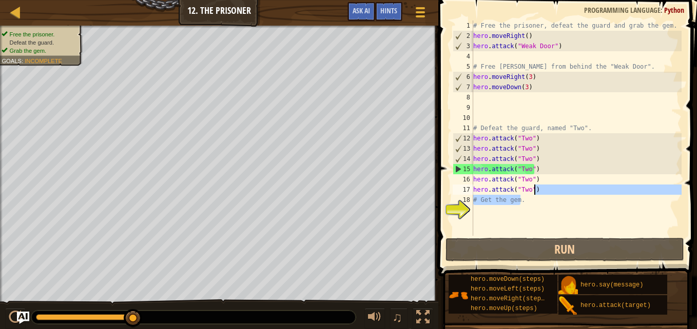
click at [542, 192] on div "# Free the prisoner, defeat the guard and grab the gem. hero . moveRight ( ) he…" at bounding box center [576, 139] width 210 height 236
click at [542, 190] on div "# Free the prisoner, defeat the guard and grab the gem. hero . moveRight ( ) he…" at bounding box center [576, 129] width 210 height 216
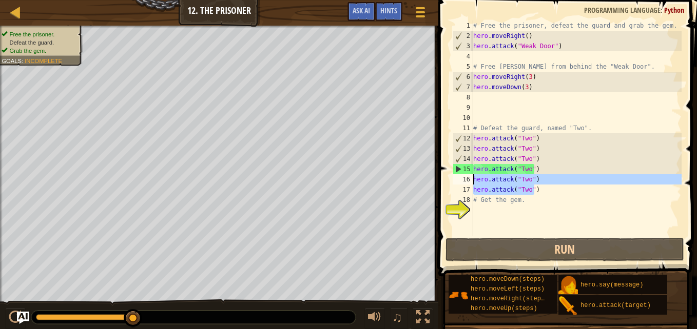
drag, startPoint x: 538, startPoint y: 192, endPoint x: 461, endPoint y: 173, distance: 79.3
click at [461, 173] on div "hero.attack("Two") 1 2 3 4 5 6 7 8 9 10 11 12 13 14 15 16 17 18 19 # Free the p…" at bounding box center [566, 129] width 231 height 216
type textarea "hero.attack("Two") hero.attack("Two")"
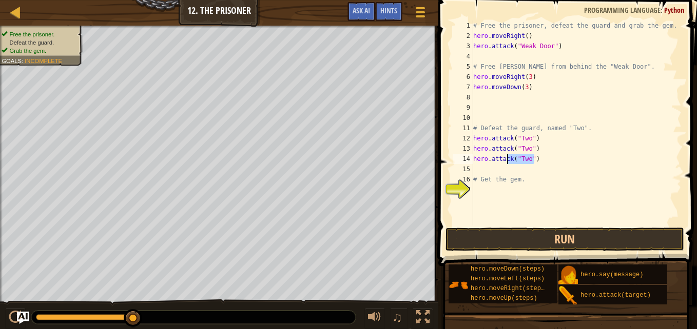
drag, startPoint x: 543, startPoint y: 163, endPoint x: 481, endPoint y: 164, distance: 61.6
click at [481, 164] on div "# Free the prisoner, defeat the guard and grab the gem. hero . moveRight ( ) he…" at bounding box center [576, 134] width 210 height 226
type textarea "h"
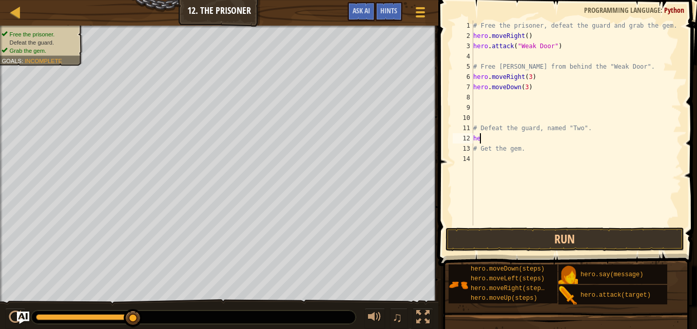
type textarea "h"
type textarea "# Defeat the guard, named "Two"."
click at [494, 115] on div "# Free the prisoner, defeat the guard and grab the gem. hero . moveRight ( ) he…" at bounding box center [576, 134] width 210 height 226
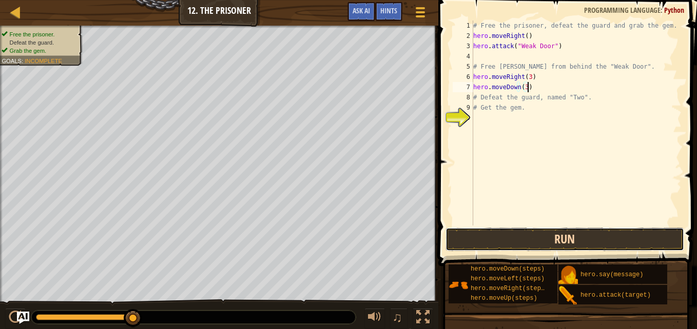
click at [478, 244] on button "Run" at bounding box center [564, 240] width 239 height 24
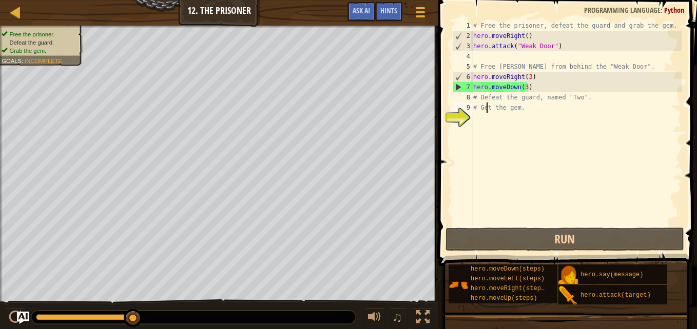
click at [486, 104] on div "# Free the prisoner, defeat the guard and grab the gem. hero . moveRight ( ) he…" at bounding box center [576, 134] width 210 height 226
click at [480, 95] on div "# Free the prisoner, defeat the guard and grab the gem. hero . moveRight ( ) he…" at bounding box center [576, 134] width 210 height 226
click at [563, 92] on div "# Free the prisoner, defeat the guard and grab the gem. hero . moveRight ( ) he…" at bounding box center [576, 134] width 210 height 226
click at [530, 85] on div "# Free the prisoner, defeat the guard and grab the gem. hero . moveRight ( ) he…" at bounding box center [576, 134] width 210 height 226
type textarea "hero.moveDown(3)"
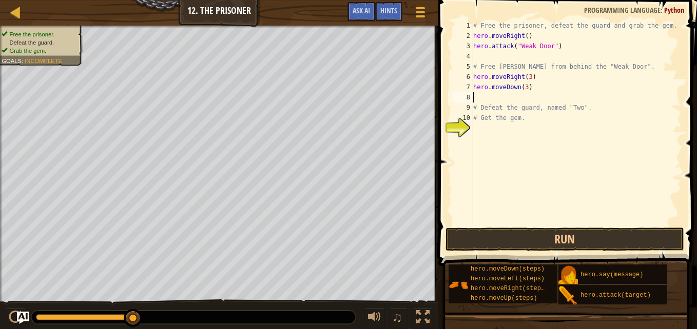
click at [536, 99] on div "# Free the prisoner, defeat the guard and grab the gem. hero . moveRight ( ) he…" at bounding box center [576, 134] width 210 height 226
paste textarea "hero.attack("Two")"
type textarea "hero.attack("Two")"
paste textarea "hero.attack("Two")"
type textarea "hero.attack("Two")"
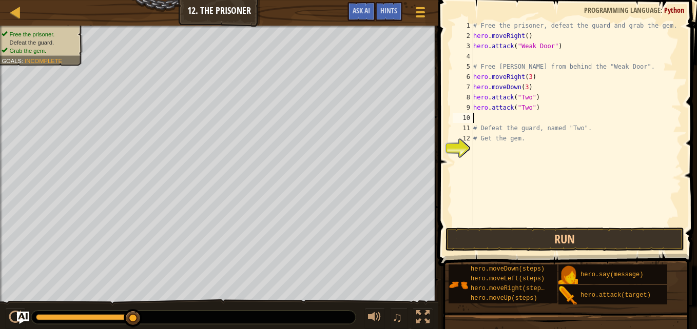
paste textarea "hero.attack("Two")"
type textarea "hero.attack("Two")"
click at [496, 238] on button "Run" at bounding box center [564, 240] width 239 height 24
